Goal: Task Accomplishment & Management: Complete application form

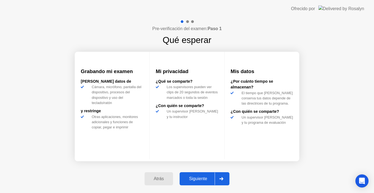
click at [181, 21] on div at bounding box center [181, 21] width 5 height 5
click at [188, 22] on div at bounding box center [187, 21] width 3 height 3
click at [194, 22] on div at bounding box center [187, 21] width 16 height 5
click at [230, 42] on div "Pre-verificación del examen: Paso 1 Qué esperar Grabando mi examen [PERSON_NAME…" at bounding box center [187, 105] width 374 height 175
click at [225, 176] on div at bounding box center [220, 178] width 13 height 13
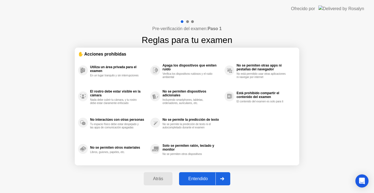
click at [224, 179] on icon at bounding box center [222, 178] width 4 height 3
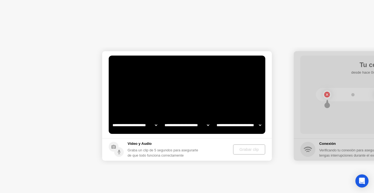
select select "**********"
select select "*******"
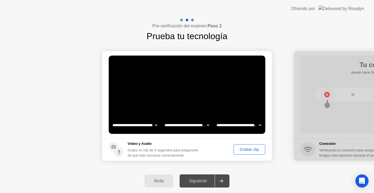
click at [198, 181] on div "Siguiente" at bounding box center [197, 180] width 33 height 5
click at [245, 152] on div "Grabar clip" at bounding box center [249, 149] width 28 height 4
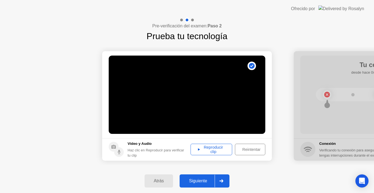
click at [206, 147] on div "Reproducir clip" at bounding box center [211, 149] width 38 height 9
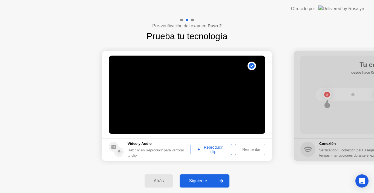
click at [223, 182] on icon at bounding box center [221, 180] width 4 height 3
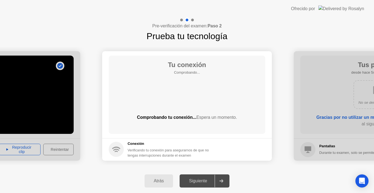
click at [316, 174] on div "Atrás Siguiente" at bounding box center [187, 181] width 374 height 24
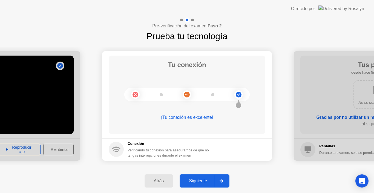
click at [222, 182] on icon at bounding box center [221, 180] width 4 height 3
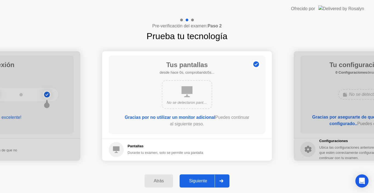
click at [223, 179] on div at bounding box center [220, 181] width 13 height 13
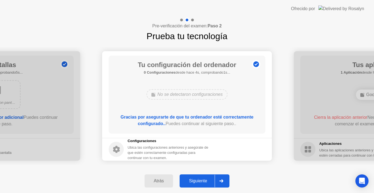
click at [219, 181] on div at bounding box center [220, 181] width 13 height 13
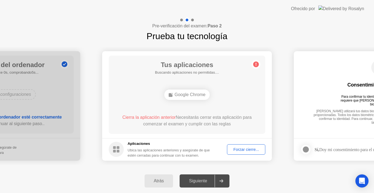
click at [225, 105] on div "Tus aplicaciones Buscando aplicaciones no permitidas.... Google Chrome Cierra l…" at bounding box center [187, 95] width 156 height 78
click at [250, 150] on div "Forzar cierre..." at bounding box center [246, 149] width 34 height 4
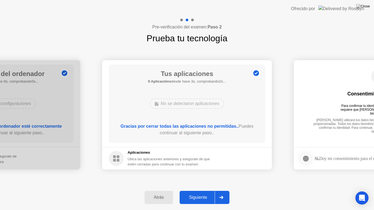
click at [222, 193] on div at bounding box center [220, 197] width 13 height 13
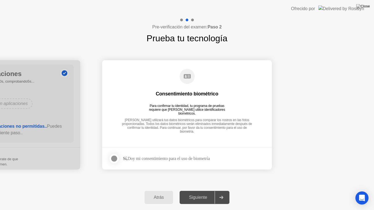
click at [114, 155] on div at bounding box center [114, 158] width 7 height 7
click at [223, 193] on icon at bounding box center [221, 197] width 4 height 3
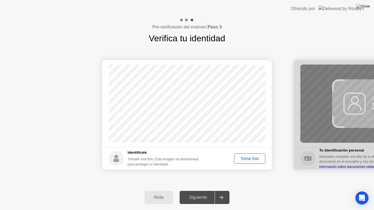
click at [251, 160] on div "Tomar foto" at bounding box center [249, 158] width 27 height 4
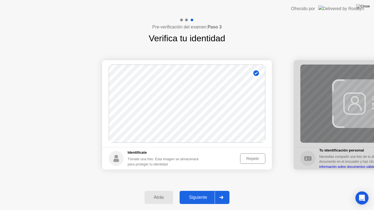
click at [220, 193] on icon at bounding box center [221, 197] width 4 height 3
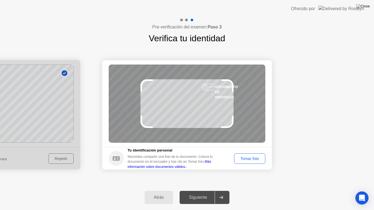
click at [247, 157] on div "Tomar foto" at bounding box center [249, 158] width 27 height 4
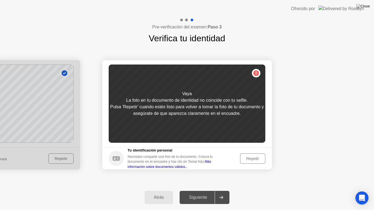
click at [243, 159] on div "Repetir" at bounding box center [252, 158] width 21 height 4
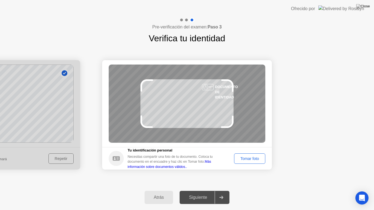
click at [244, 162] on button "Tomar foto" at bounding box center [249, 158] width 31 height 10
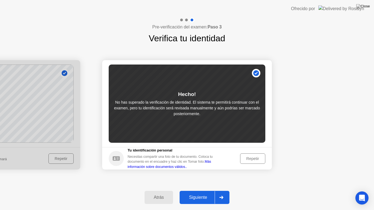
click at [218, 193] on div at bounding box center [220, 197] width 13 height 13
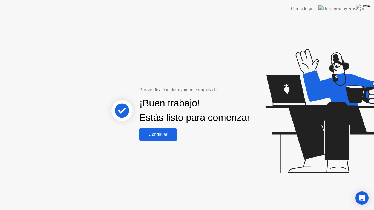
click at [168, 137] on div "Continuar" at bounding box center [158, 134] width 34 height 5
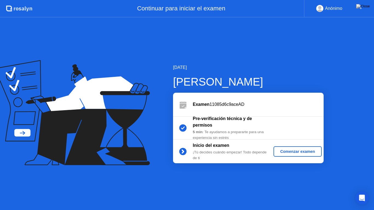
click at [293, 151] on div "Comenzar examen" at bounding box center [296, 151] width 43 height 4
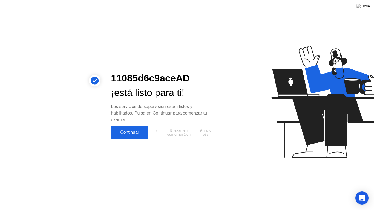
click at [141, 135] on div "Continuar" at bounding box center [129, 132] width 34 height 5
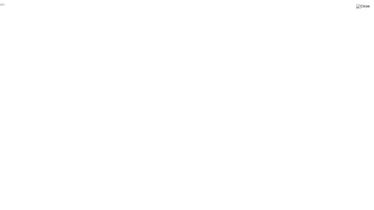
click div "End Proctoring Session"
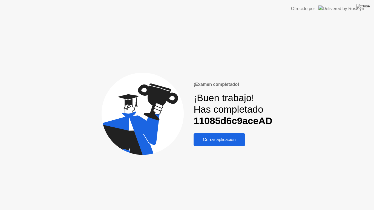
click at [224, 140] on div "Cerrar aplicación" at bounding box center [219, 139] width 48 height 5
